Goal: Task Accomplishment & Management: Use online tool/utility

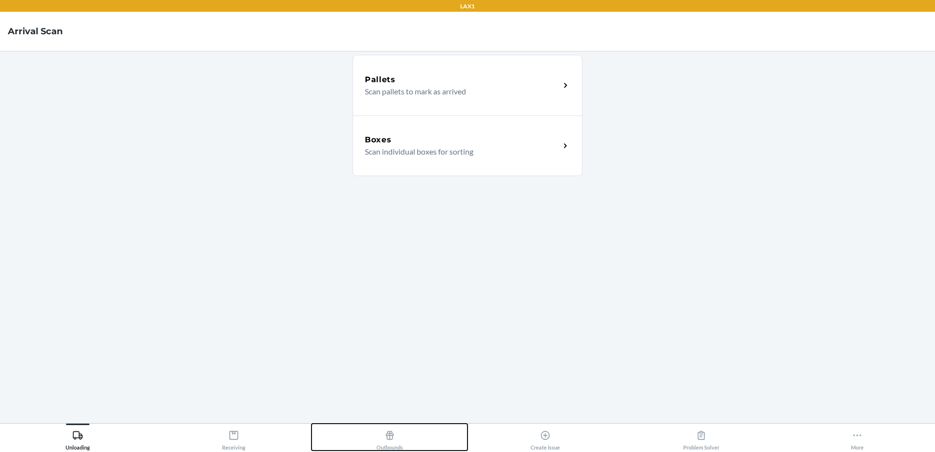
click at [409, 434] on button "Outbounds" at bounding box center [390, 437] width 156 height 27
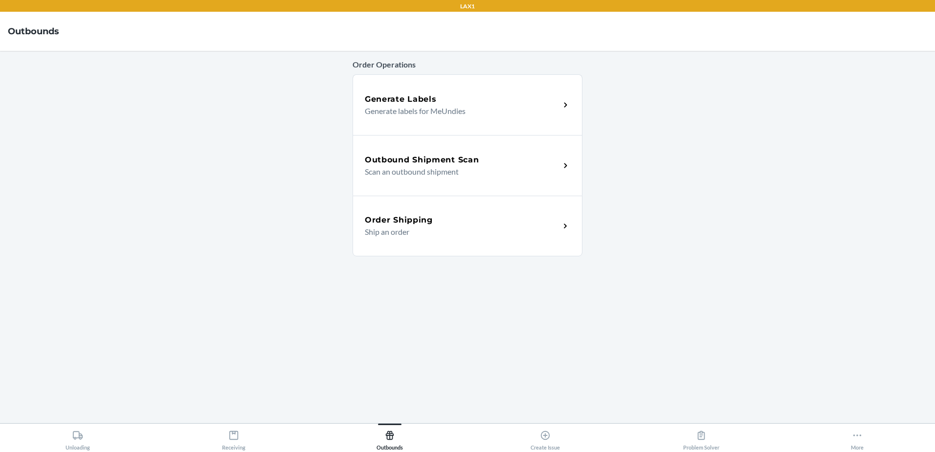
click at [470, 123] on div "Generate Labels Generate labels for MeUndies" at bounding box center [468, 104] width 230 height 61
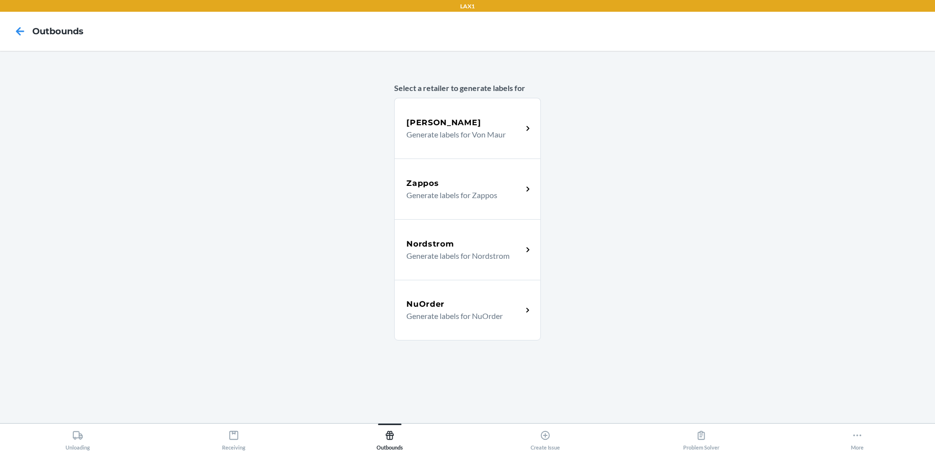
click at [494, 180] on div "Zappos" at bounding box center [464, 184] width 116 height 12
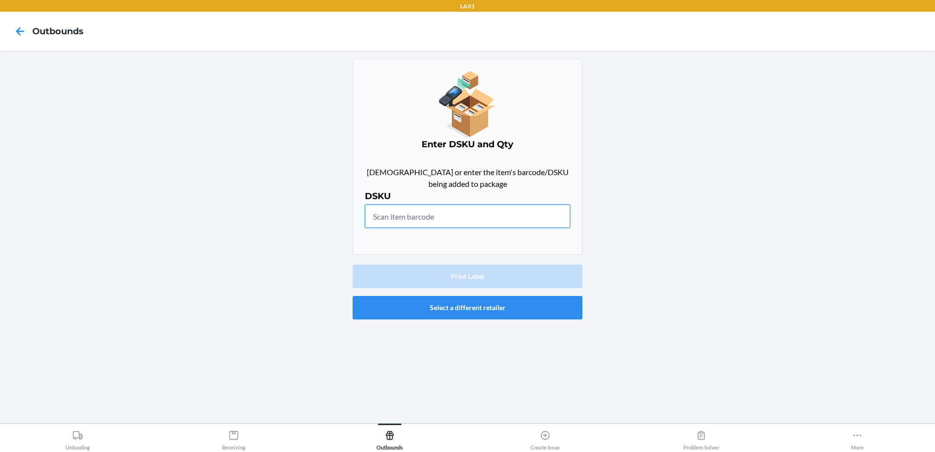
click at [450, 225] on input "text" at bounding box center [467, 215] width 205 height 23
paste input "DFF4H4EAV4Q"
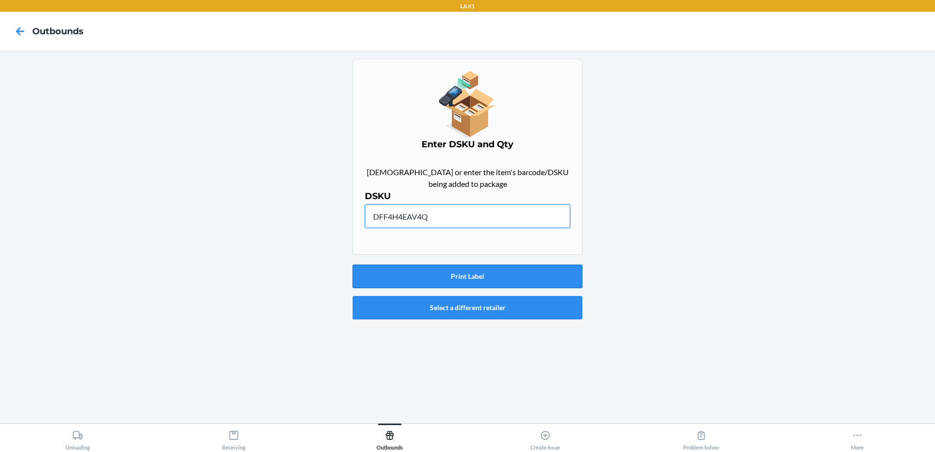
type input "DFF4H4EAV4Q"
click at [463, 280] on button "Print Label" at bounding box center [468, 276] width 230 height 23
click at [30, 31] on div at bounding box center [20, 31] width 24 height 24
click at [472, 223] on input "DFF4H4EAV4Q" at bounding box center [467, 215] width 205 height 23
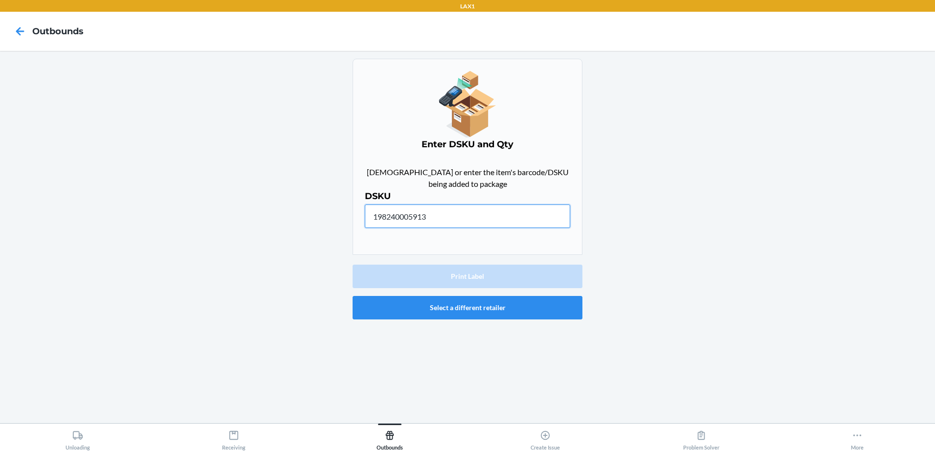
type input "198240005913"
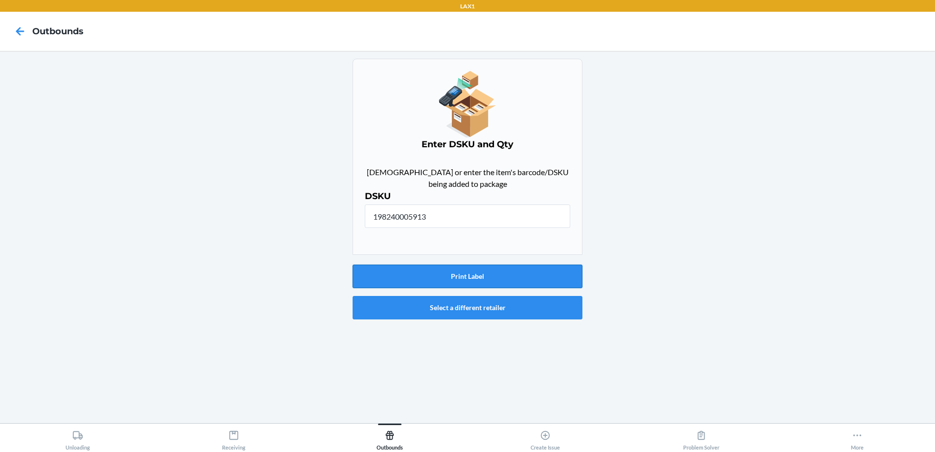
click at [464, 282] on button "Print Label" at bounding box center [468, 276] width 230 height 23
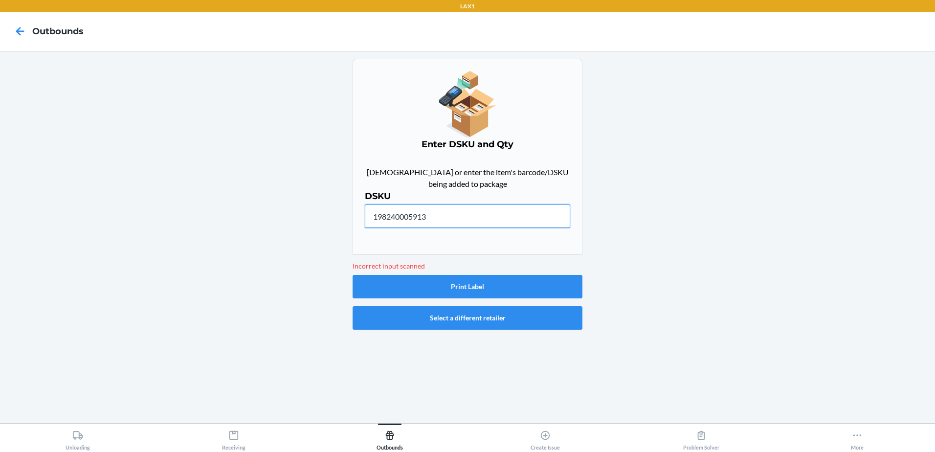
drag, startPoint x: 468, startPoint y: 220, endPoint x: 361, endPoint y: 219, distance: 107.1
click at [361, 219] on div "Enter DSKU and Qty Scan or enter the item's barcode/DSKU being added to package…" at bounding box center [468, 157] width 230 height 196
